Goal: Task Accomplishment & Management: Complete application form

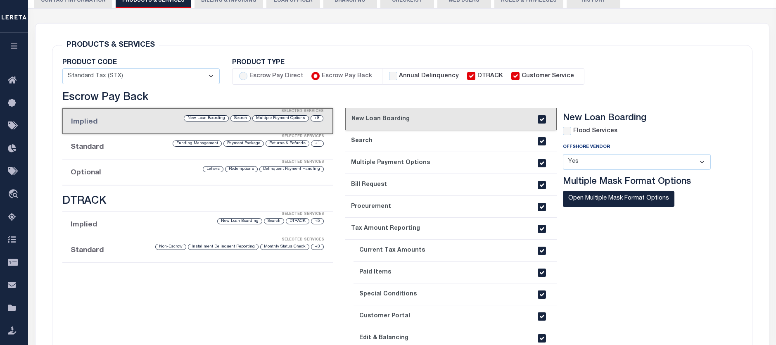
scroll to position [41, 0]
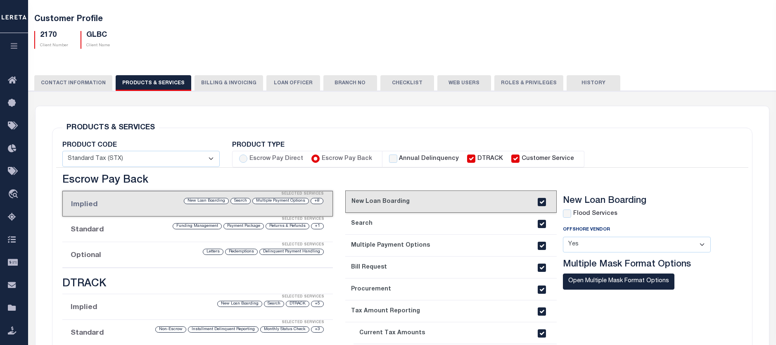
click at [20, 48] on button "button" at bounding box center [14, 47] width 28 height 28
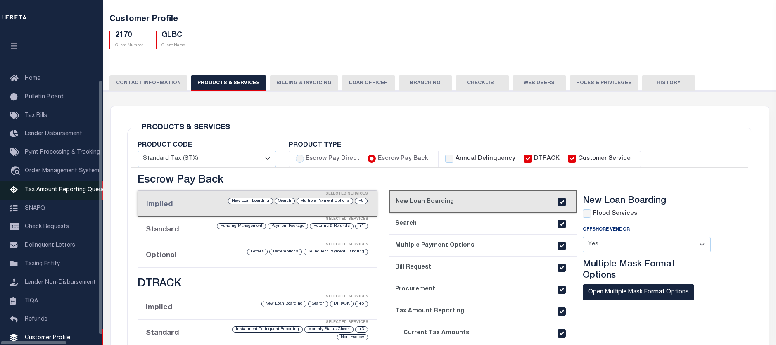
scroll to position [51, 0]
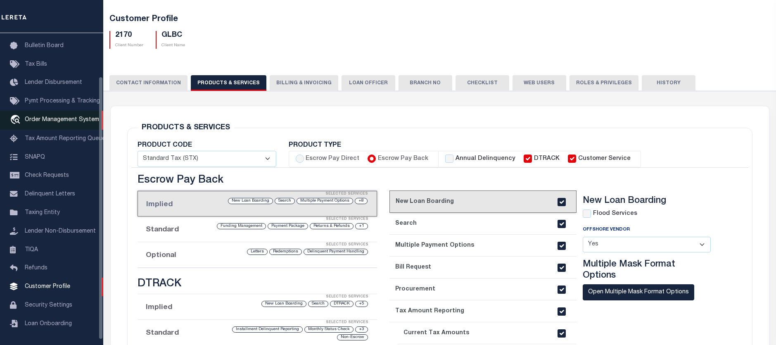
click at [62, 126] on link "travel_explore Order Management System" at bounding box center [51, 120] width 103 height 19
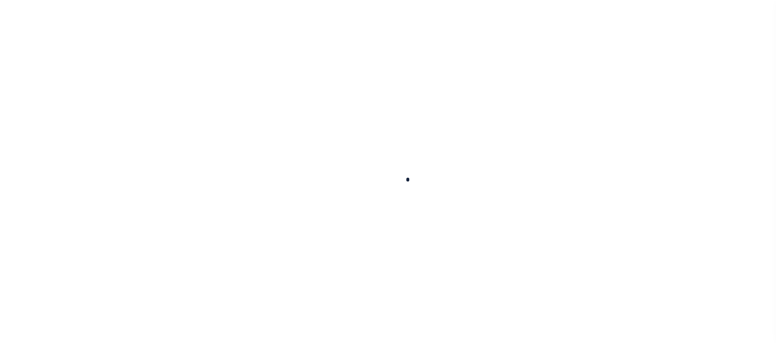
scroll to position [57, 0]
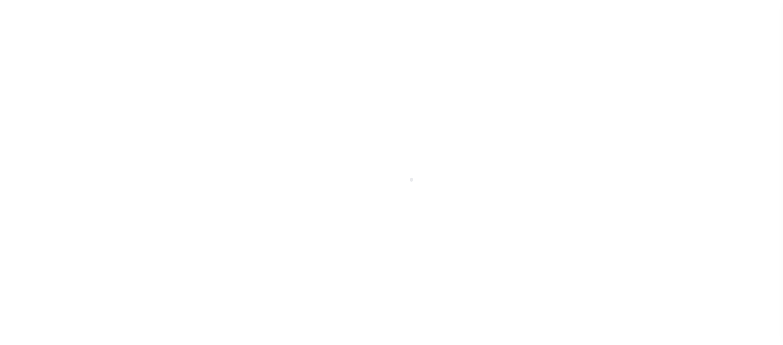
select select "200"
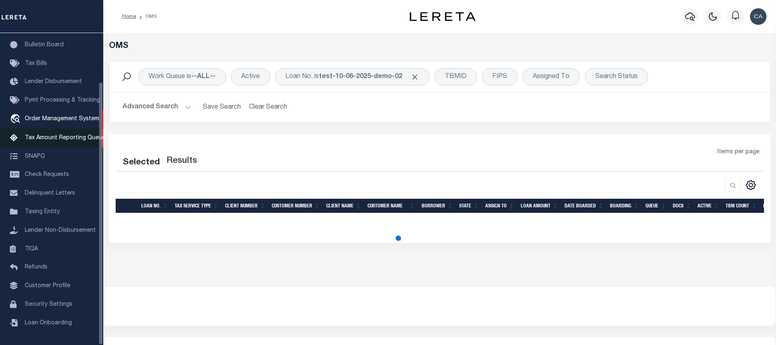
select select "200"
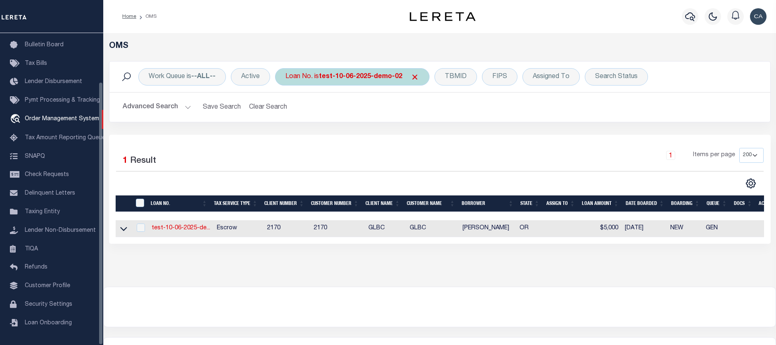
click at [380, 68] on div "Loan No. is test-10-06-2025-demo-02" at bounding box center [352, 76] width 155 height 17
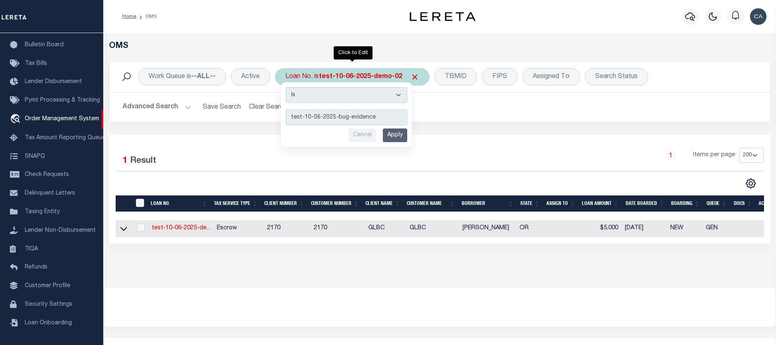
type input "test-10-06-2025-bug-evidence"
click at [391, 127] on div "Is Contains test-10-06-2025-bug-evidence Cancel Apply" at bounding box center [346, 114] width 131 height 65
click at [393, 133] on input "Apply" at bounding box center [395, 136] width 24 height 14
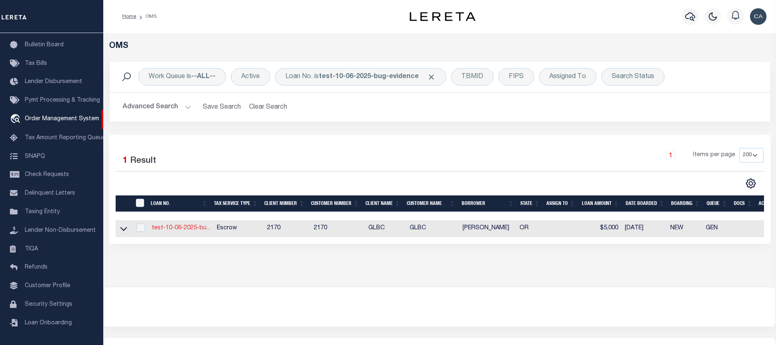
click at [198, 226] on link "test-10-06-2025-bu..." at bounding box center [181, 228] width 59 height 6
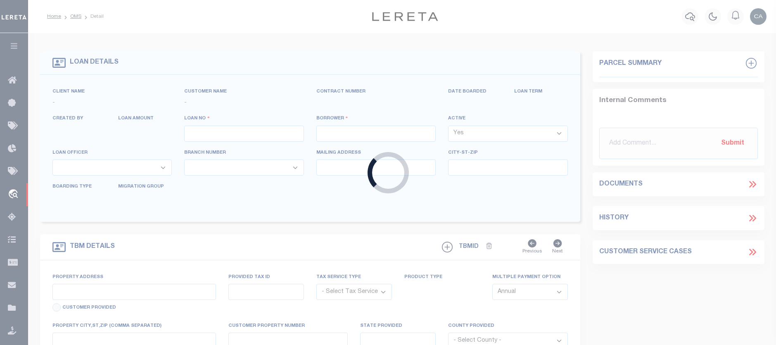
type input "test-10-06-2025-bug-evidence"
type input "[PERSON_NAME]"
select select
type input "[STREET_ADDRESS]"
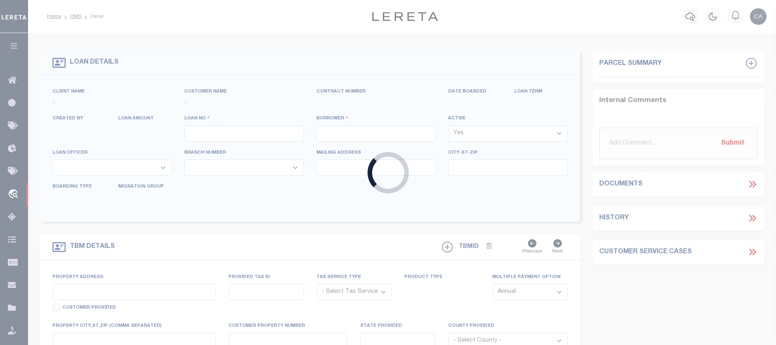
type input "[GEOGRAPHIC_DATA] OR 97005-2483"
type input "[DATE]"
select select "10"
select select "Escrow"
type input "[STREET_ADDRESS]"
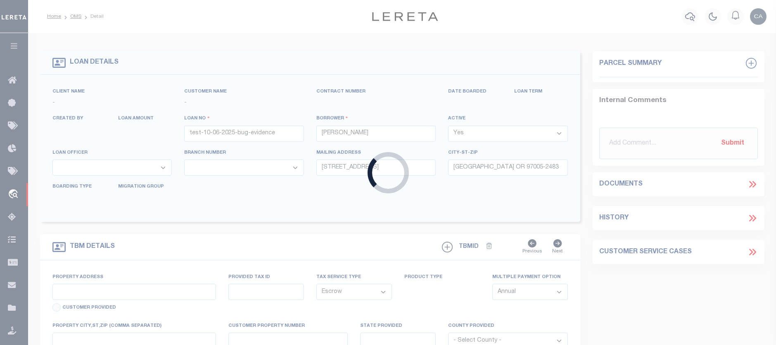
type input "1"
type input "[GEOGRAPHIC_DATA] OR 97005-2483"
type input "1302"
type input "OR"
select select
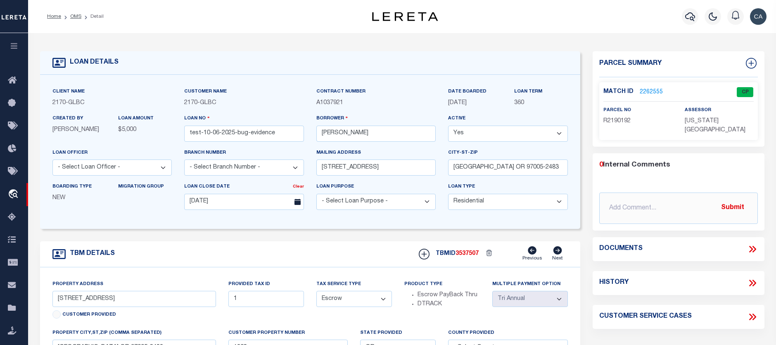
click at [752, 246] on icon at bounding box center [752, 249] width 4 height 7
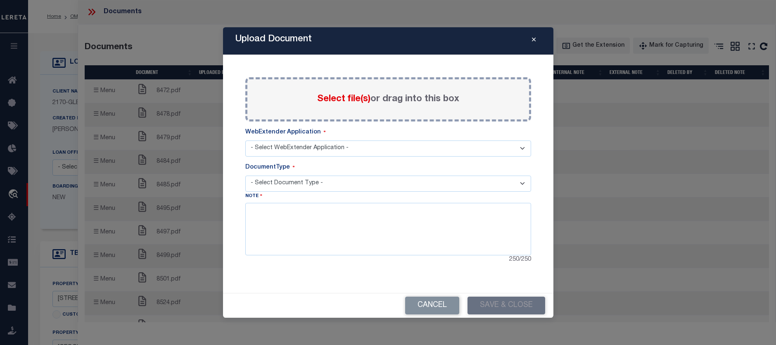
click at [536, 42] on button "Close" at bounding box center [534, 41] width 14 height 10
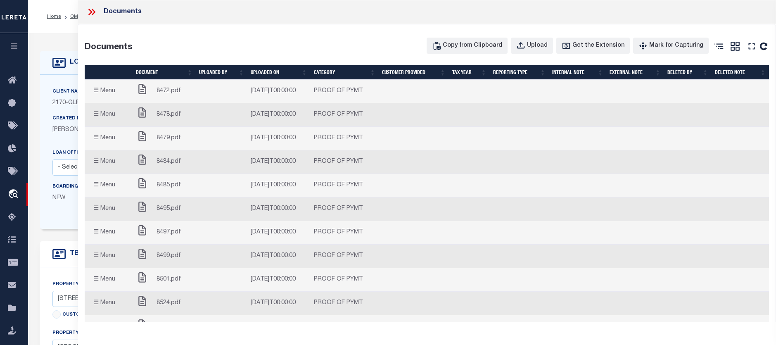
click at [92, 92] on button "☰ Menu" at bounding box center [104, 91] width 33 height 16
click at [101, 91] on button "☰ Menu" at bounding box center [104, 91] width 33 height 16
click at [173, 93] on span "8472.pdf" at bounding box center [169, 91] width 24 height 9
click at [205, 93] on td at bounding box center [222, 92] width 52 height 24
click at [211, 93] on td at bounding box center [222, 92] width 52 height 24
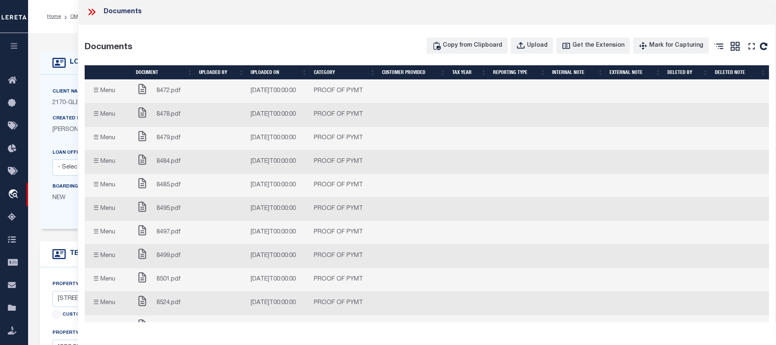
click at [94, 13] on icon at bounding box center [94, 12] width 4 height 7
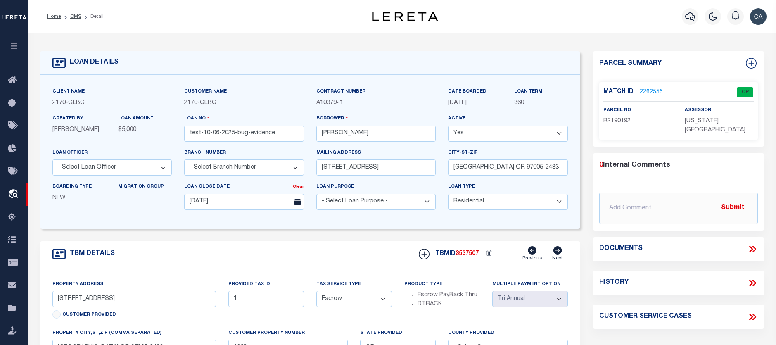
click at [750, 246] on icon at bounding box center [752, 249] width 4 height 7
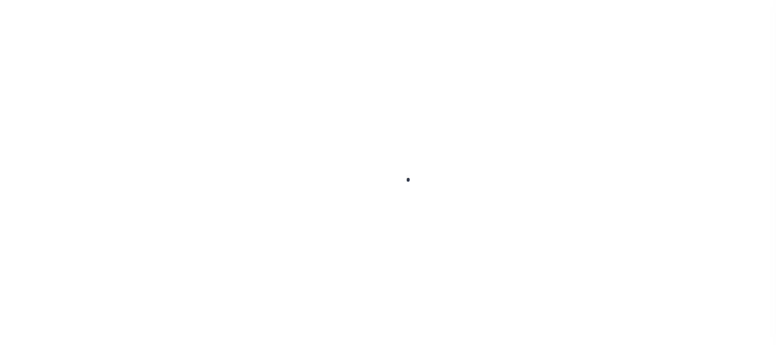
select select "10"
select select "Escrow"
select select "1"
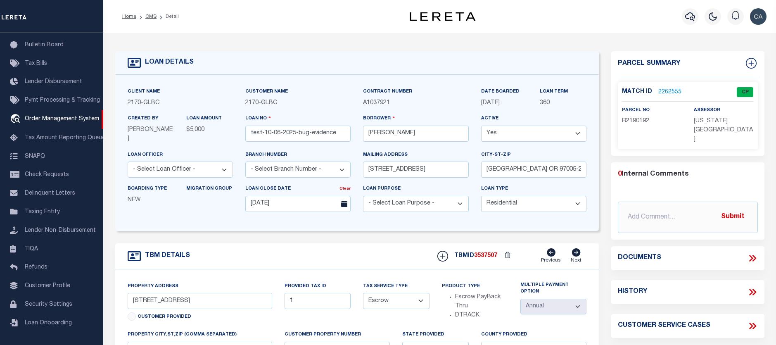
click at [749, 253] on icon at bounding box center [753, 258] width 11 height 11
